Goal: Transaction & Acquisition: Purchase product/service

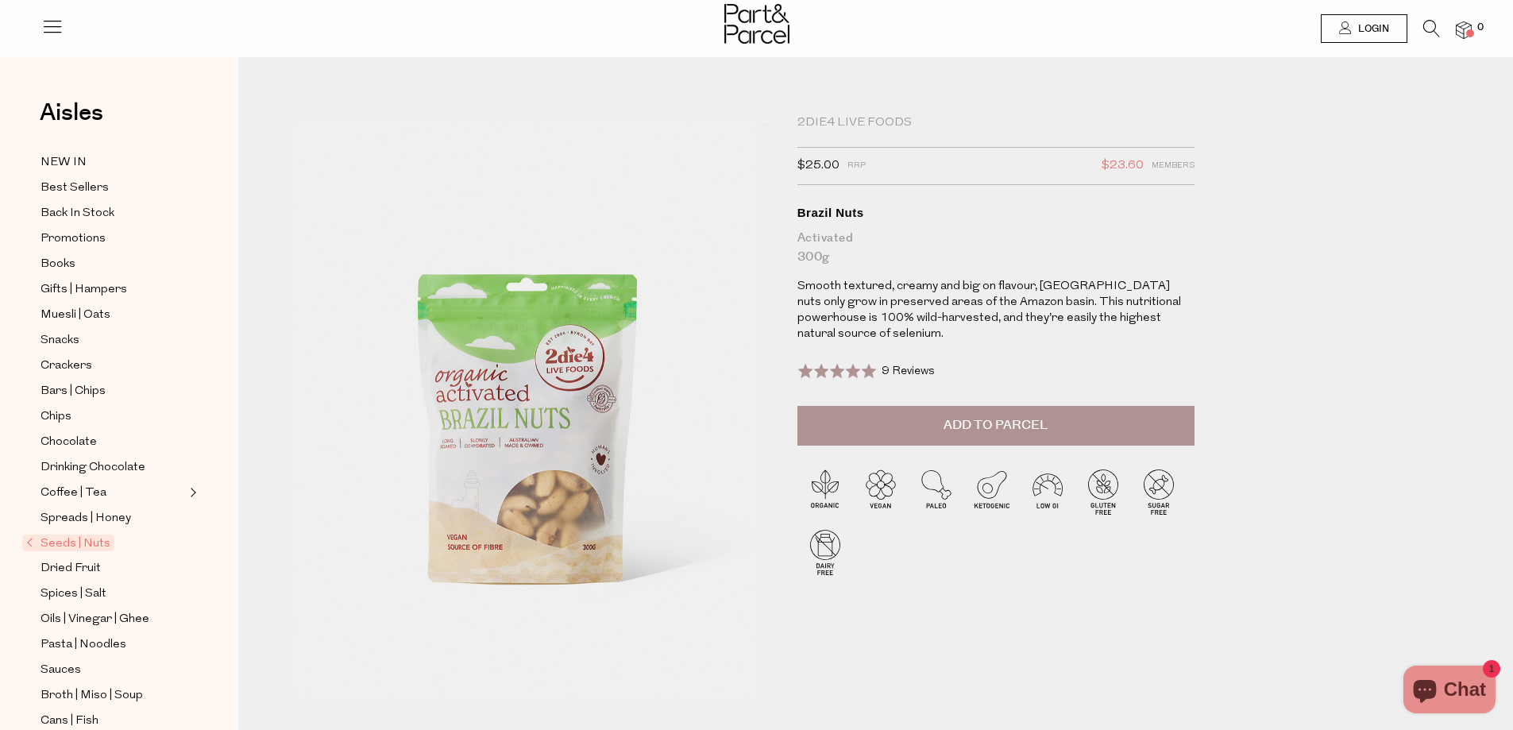
click at [971, 434] on span "Add to Parcel" at bounding box center [995, 425] width 104 height 18
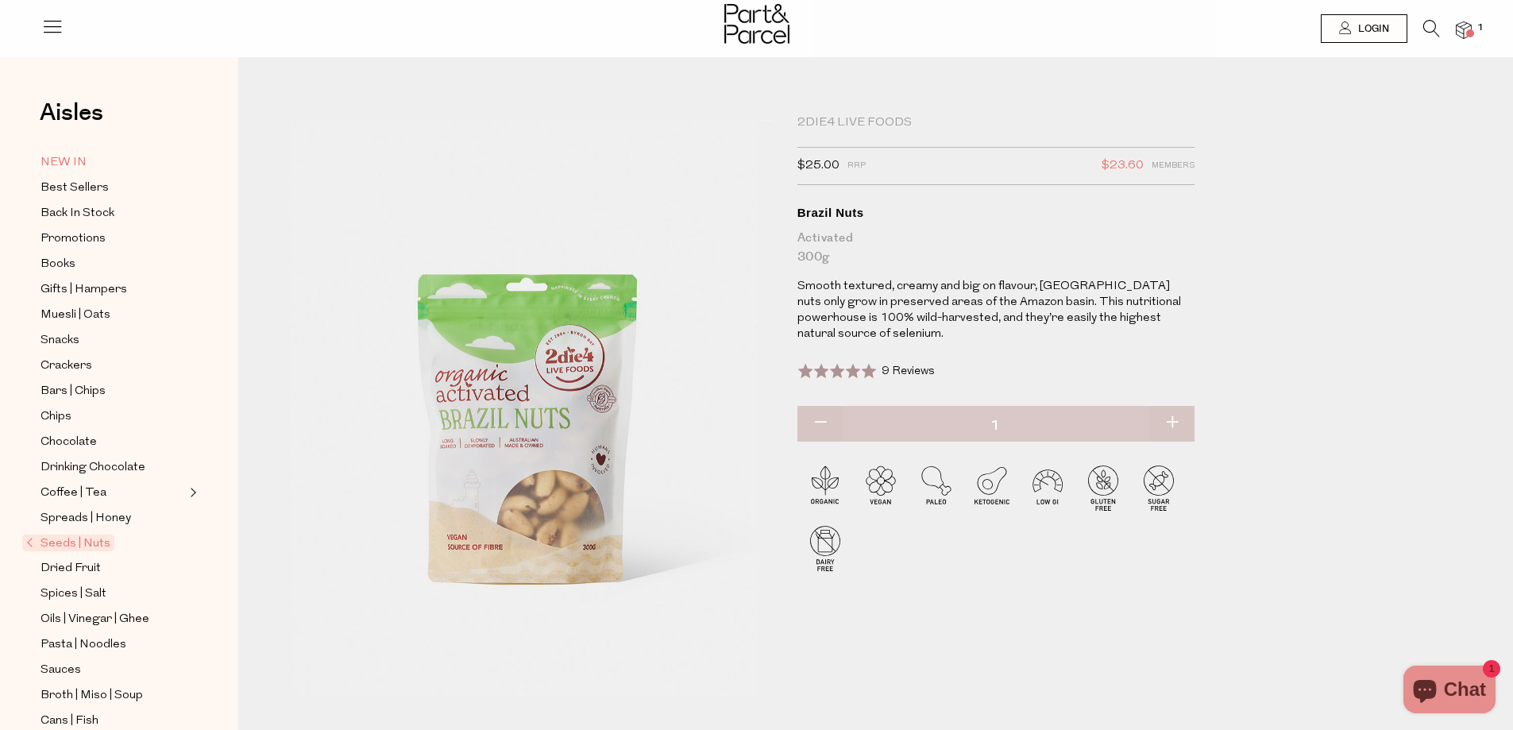
click at [88, 160] on link "NEW IN" at bounding box center [113, 162] width 145 height 20
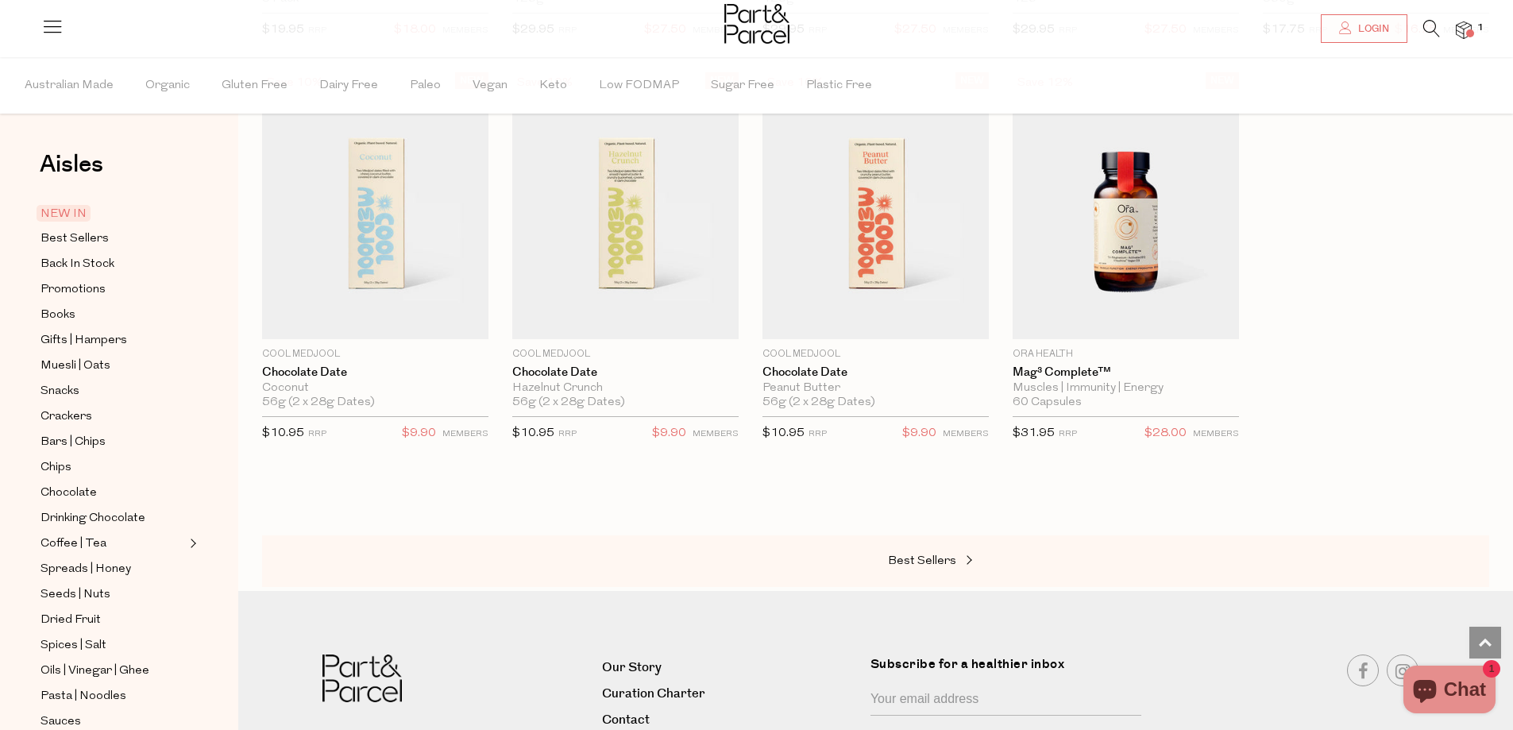
scroll to position [1032, 0]
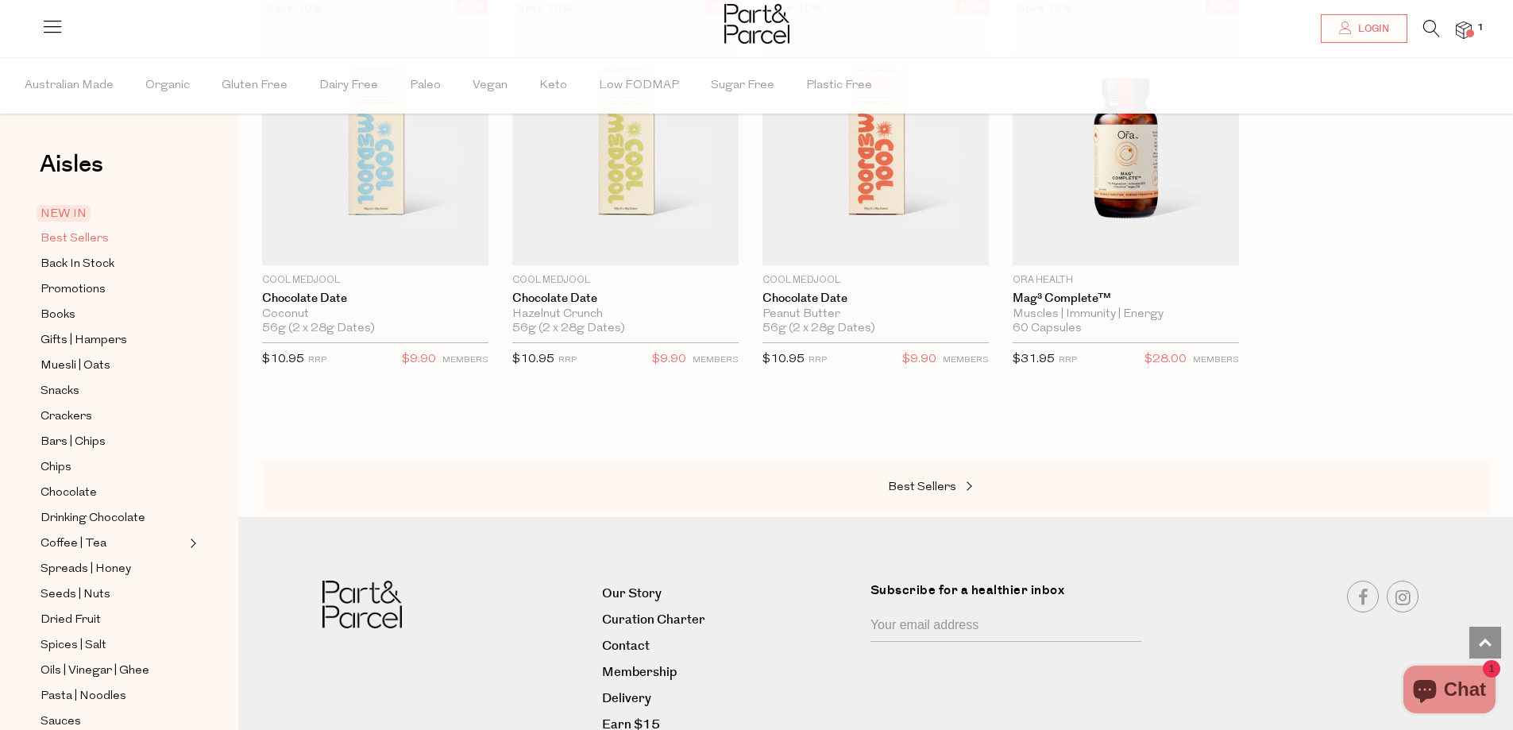
click at [84, 244] on span "Best Sellers" at bounding box center [75, 239] width 68 height 19
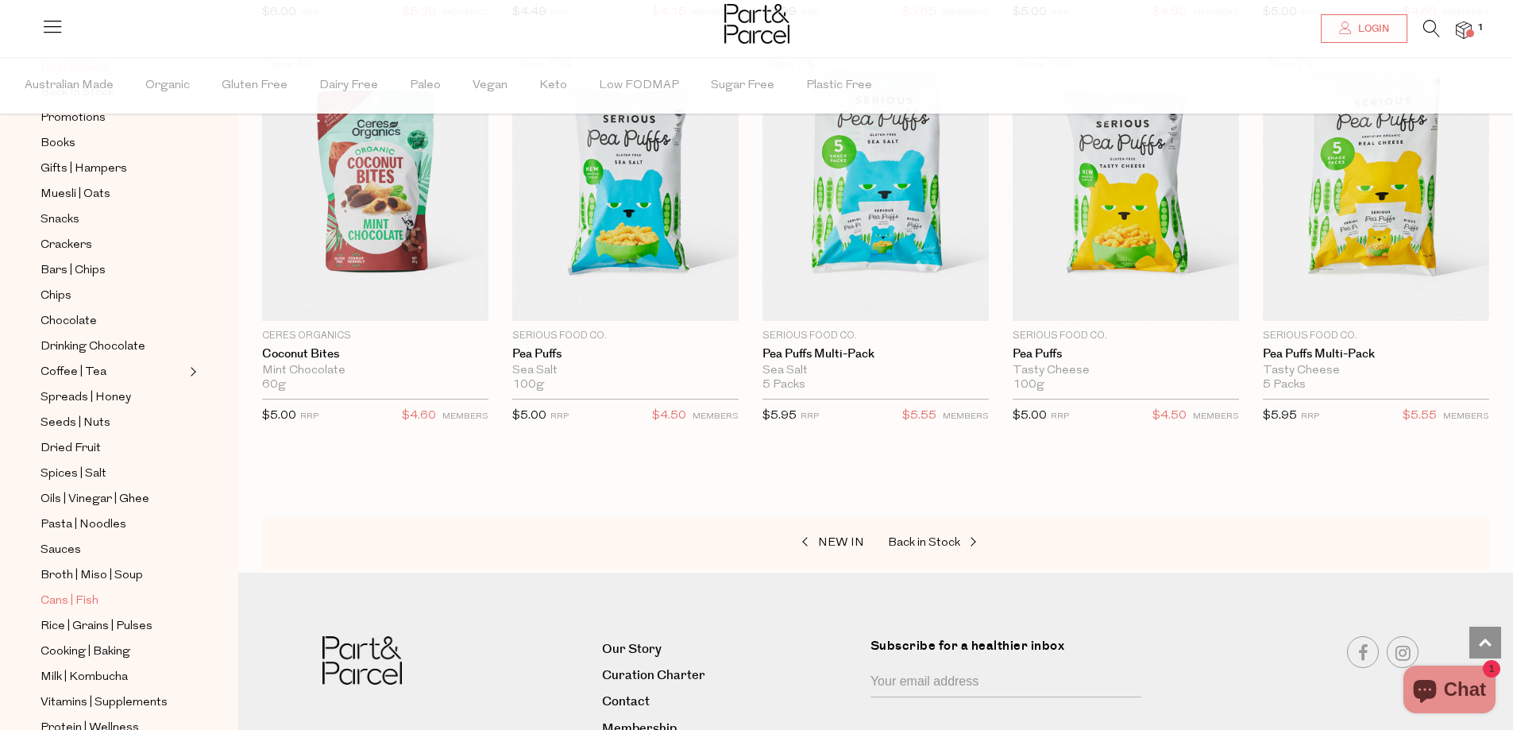
scroll to position [375, 0]
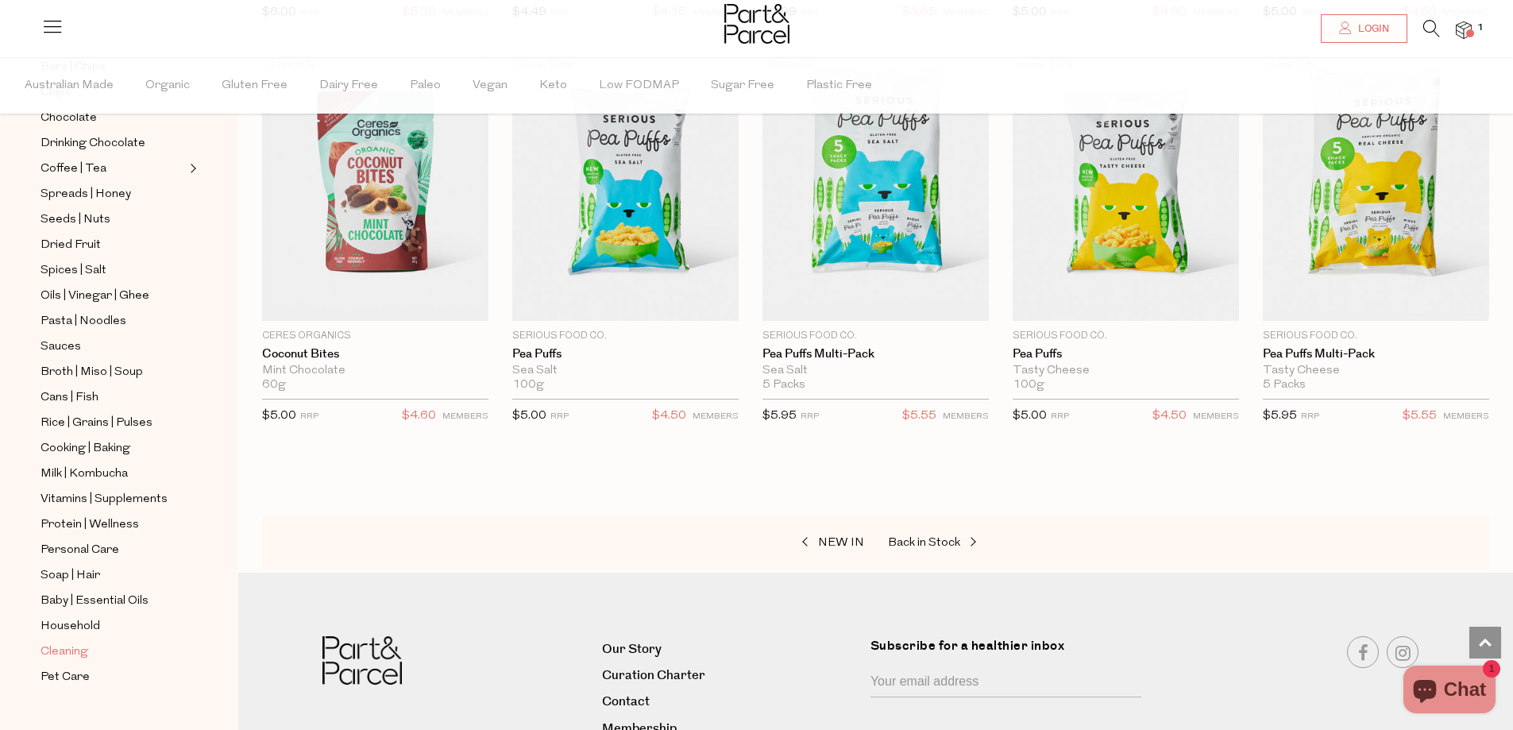
click at [75, 642] on span "Cleaning" at bounding box center [65, 651] width 48 height 19
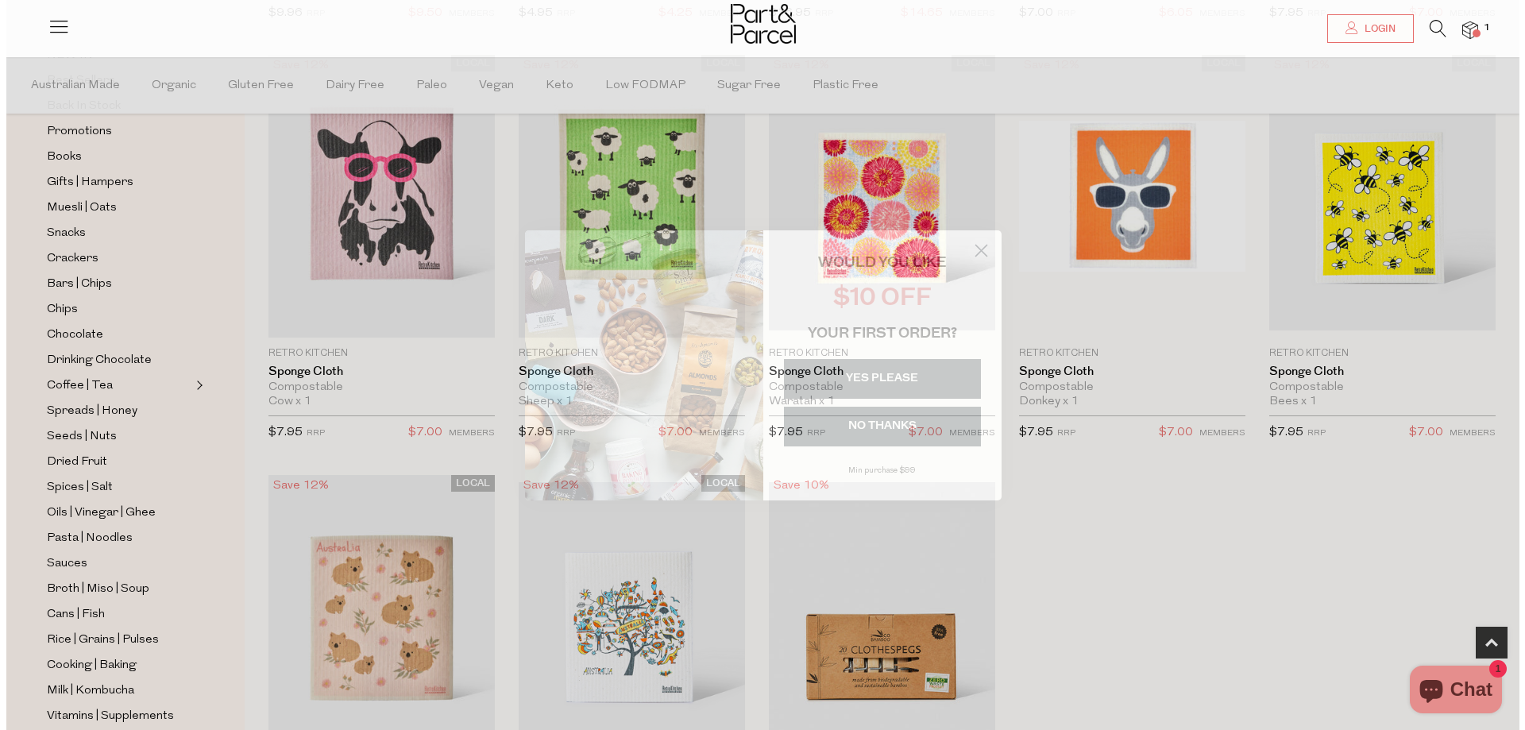
scroll to position [558, 0]
